Goal: Check status: Check status

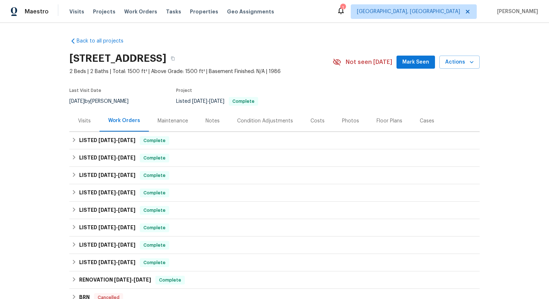
click at [86, 123] on div "Visits" at bounding box center [84, 120] width 30 height 21
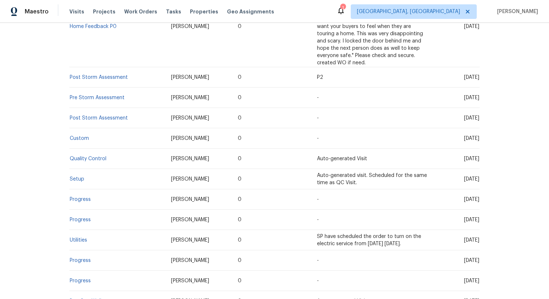
scroll to position [598, 0]
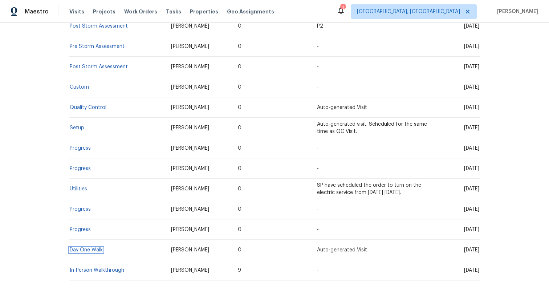
click at [75, 247] on link "Day One Walk" at bounding box center [86, 249] width 33 height 5
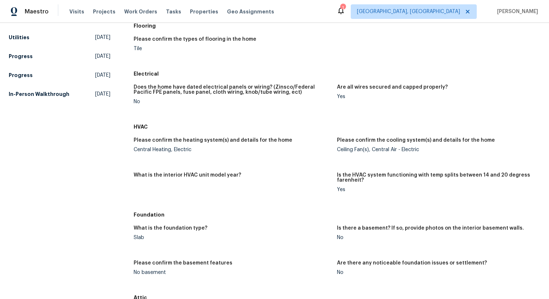
scroll to position [511, 0]
click at [95, 98] on span "[DATE]" at bounding box center [102, 94] width 15 height 7
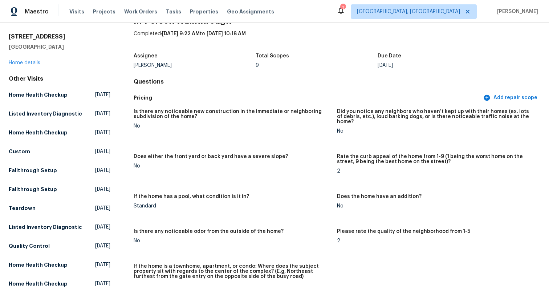
scroll to position [472, 0]
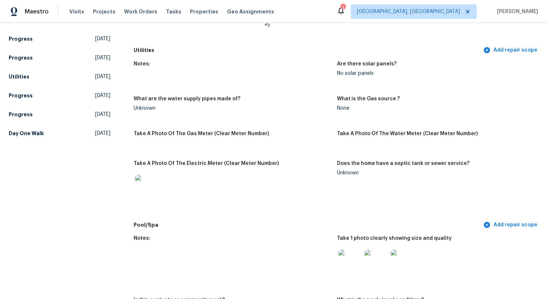
click at [402, 154] on div "Notes: Are there solar panels? No solar panels What are the water supply pipes …" at bounding box center [337, 137] width 406 height 161
